Goal: Task Accomplishment & Management: Manage account settings

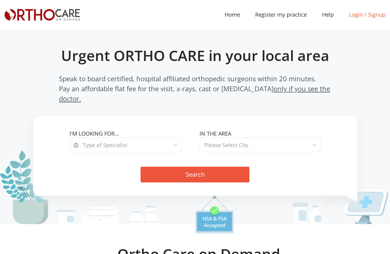
click at [359, 17] on link "Login / Signup" at bounding box center [367, 15] width 52 height 8
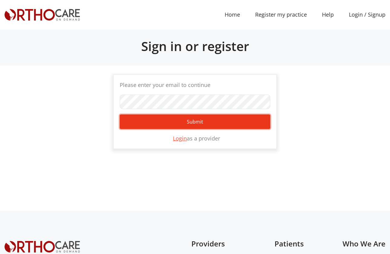
click at [195, 123] on button "Submit" at bounding box center [195, 122] width 151 height 15
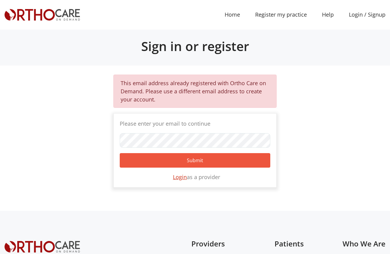
click at [181, 178] on u "Login" at bounding box center [180, 177] width 14 height 7
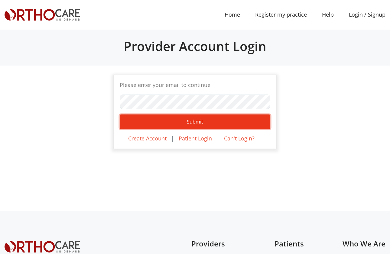
click at [188, 122] on button "Submit" at bounding box center [195, 122] width 151 height 15
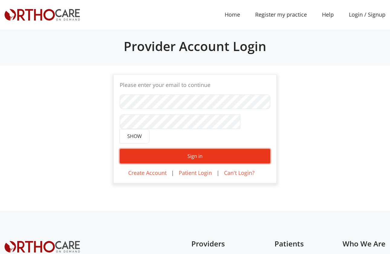
click at [172, 149] on button "Sign in" at bounding box center [195, 156] width 151 height 15
